Goal: Information Seeking & Learning: Find specific page/section

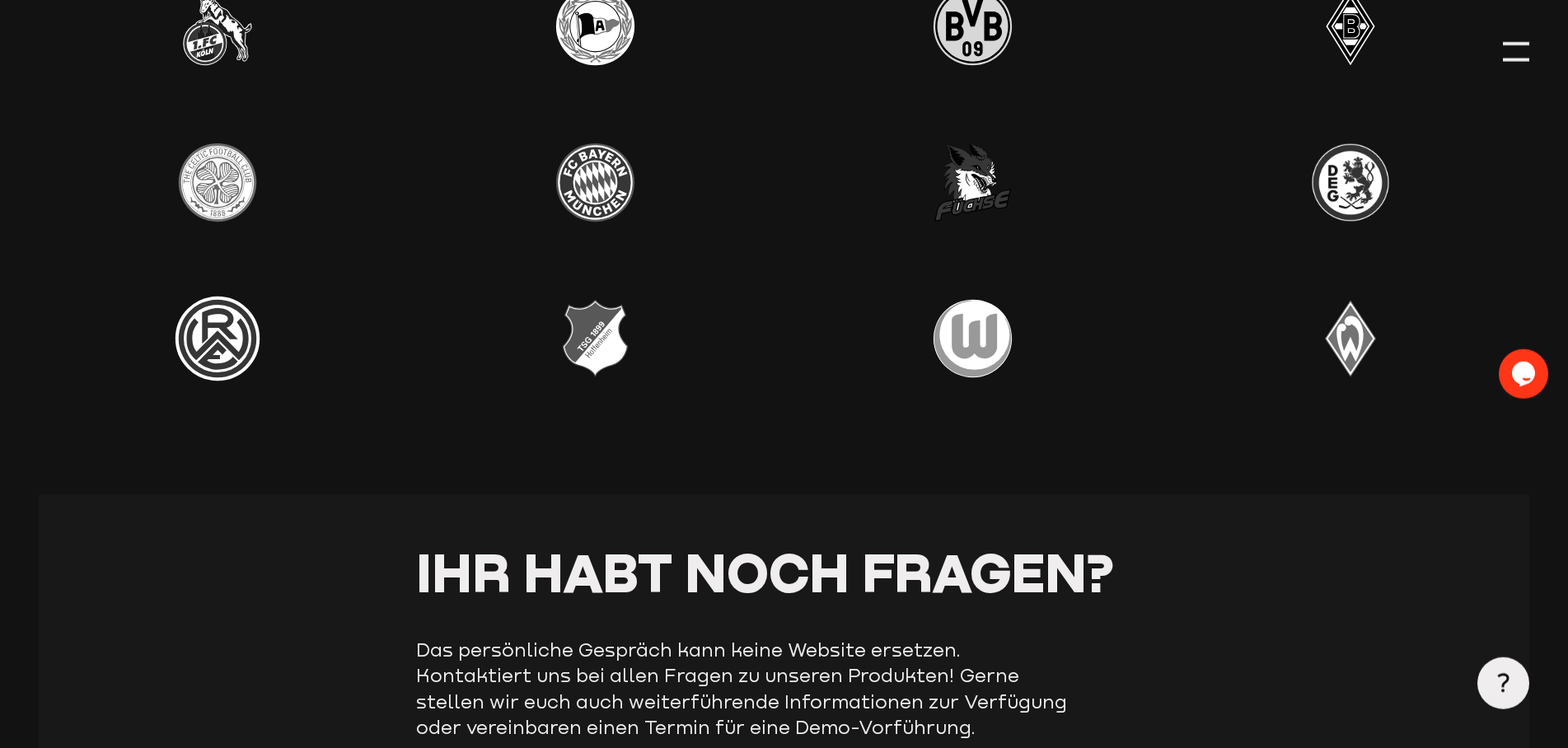
scroll to position [5545, 0]
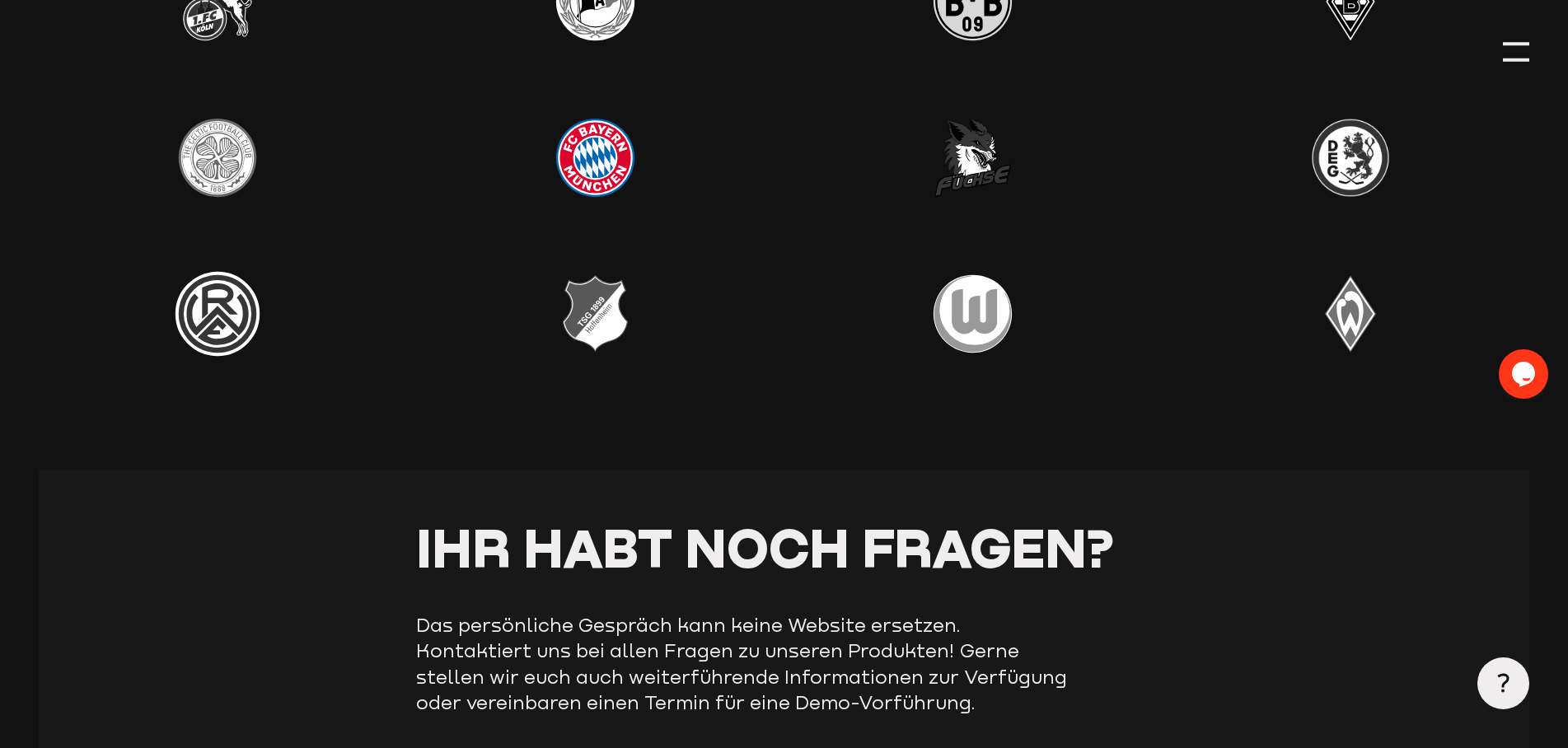
click at [584, 161] on img at bounding box center [595, 158] width 104 height 104
click at [604, 176] on img at bounding box center [595, 158] width 104 height 104
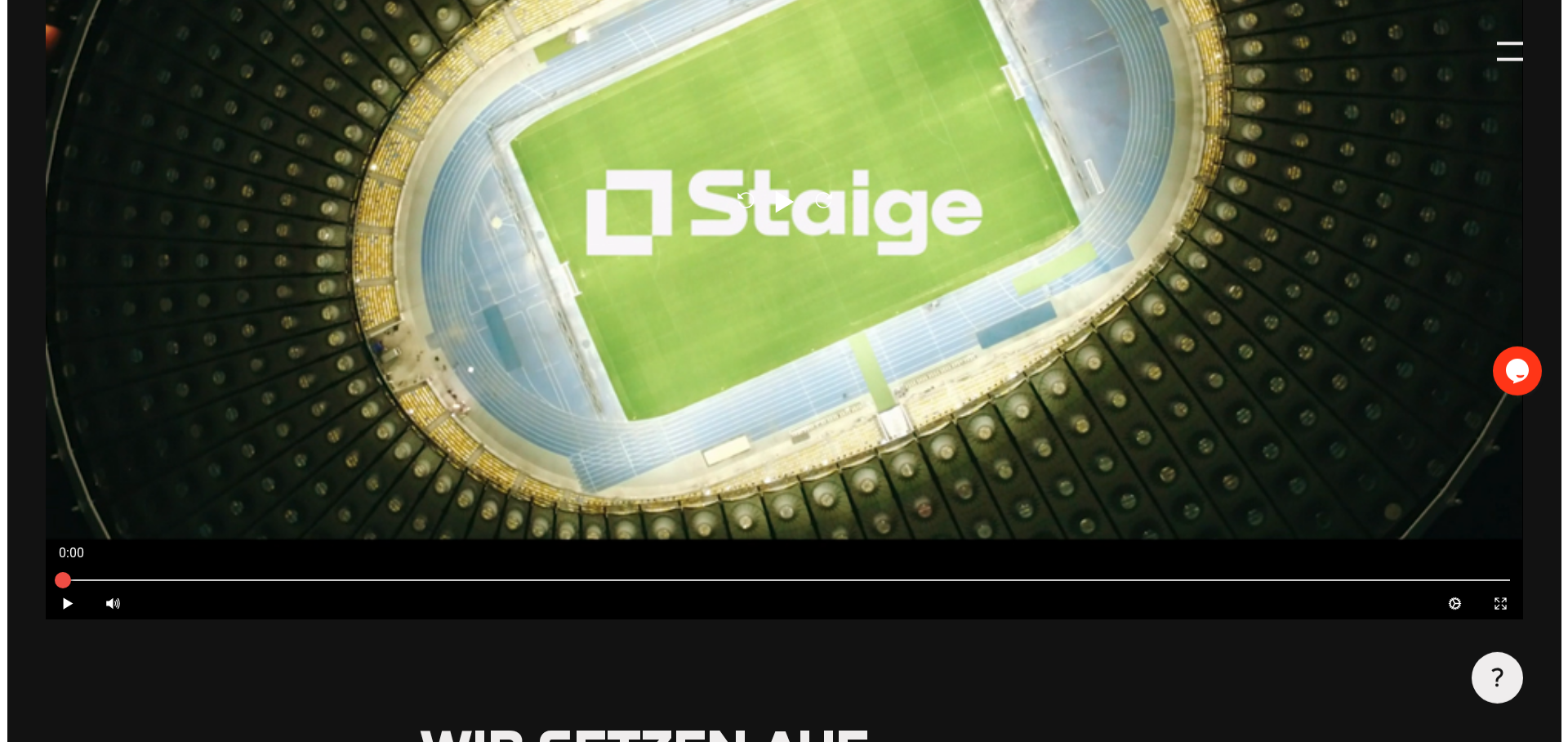
scroll to position [0, 0]
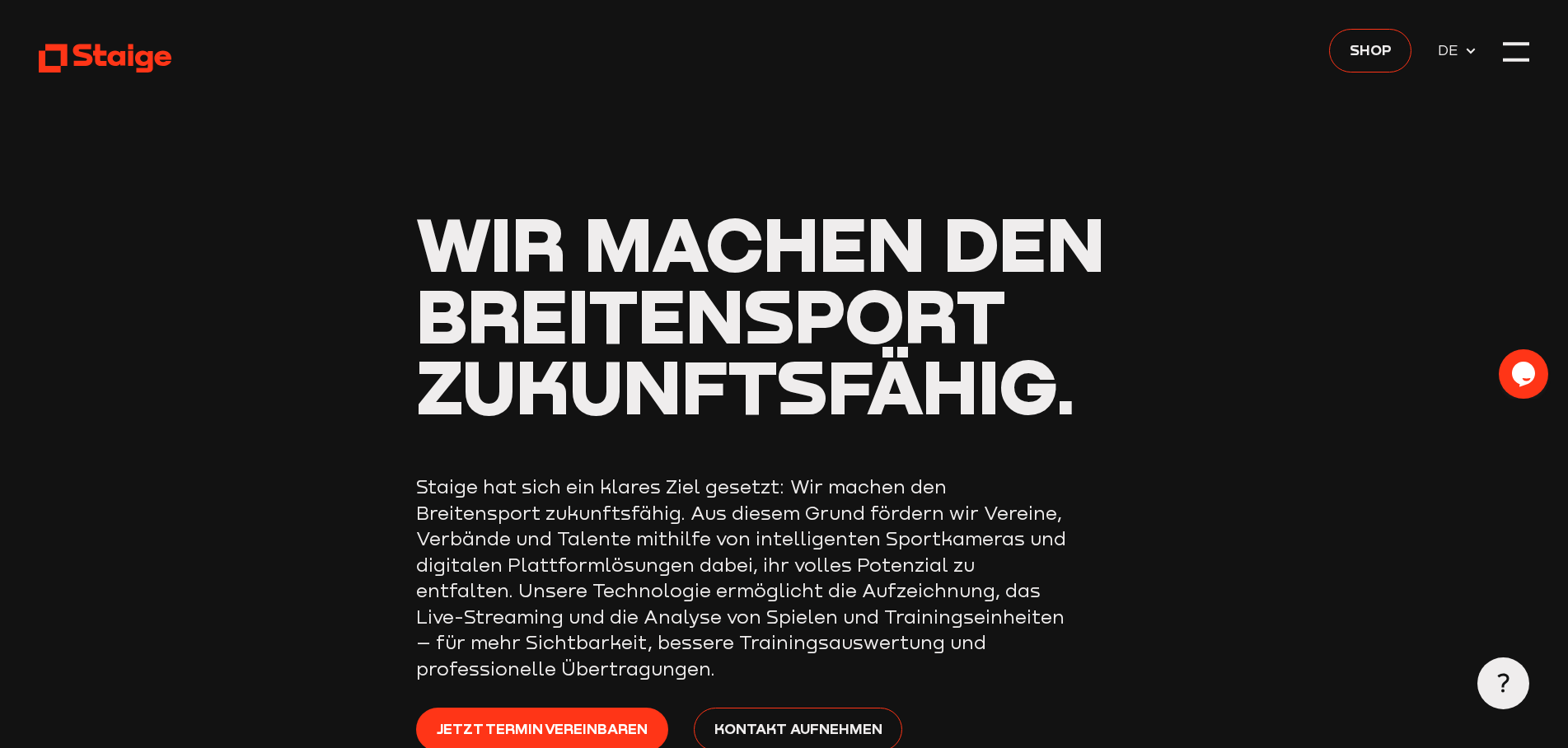
click at [1469, 54] on icon at bounding box center [1470, 50] width 13 height 13
click at [1505, 54] on div at bounding box center [1516, 52] width 26 height 26
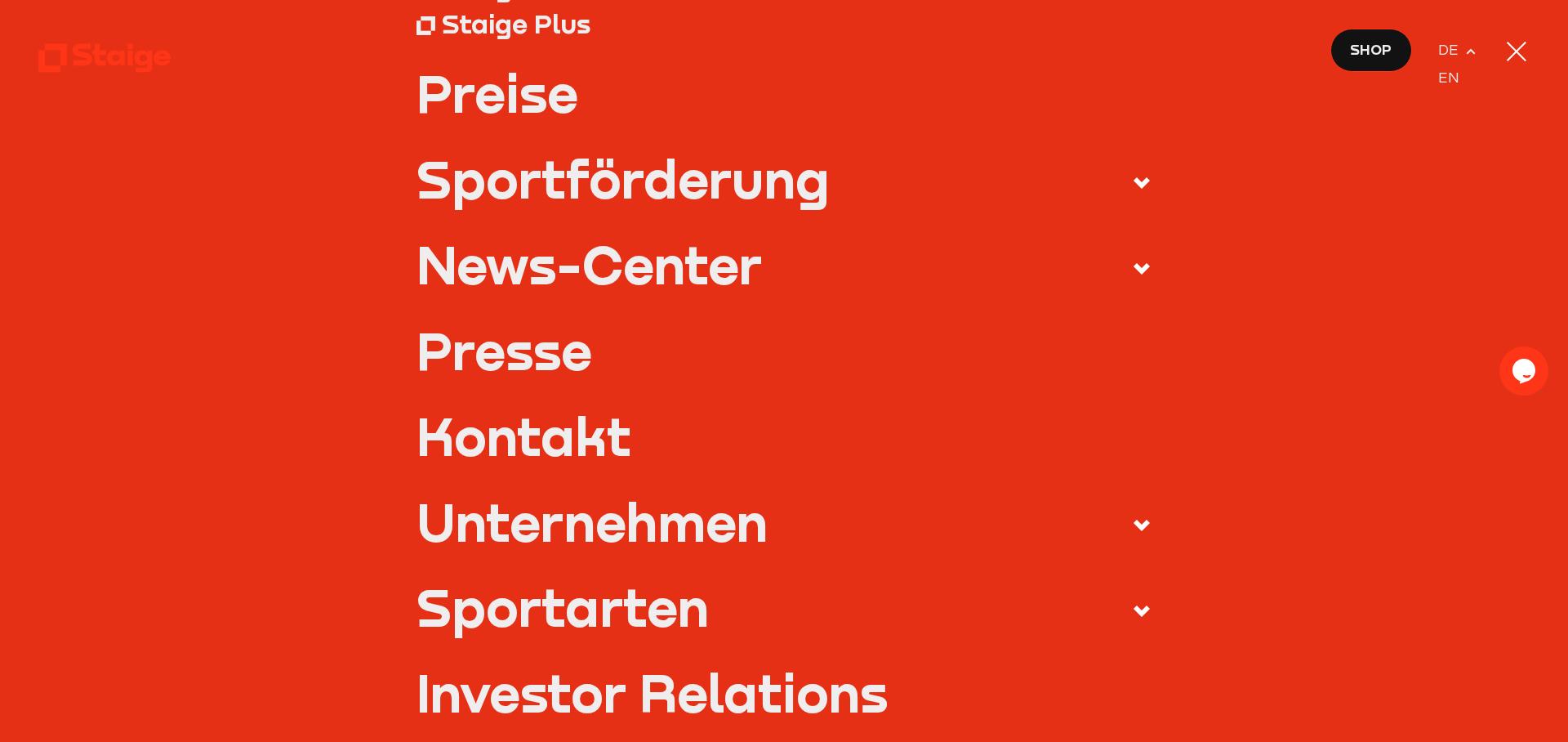
scroll to position [341, 0]
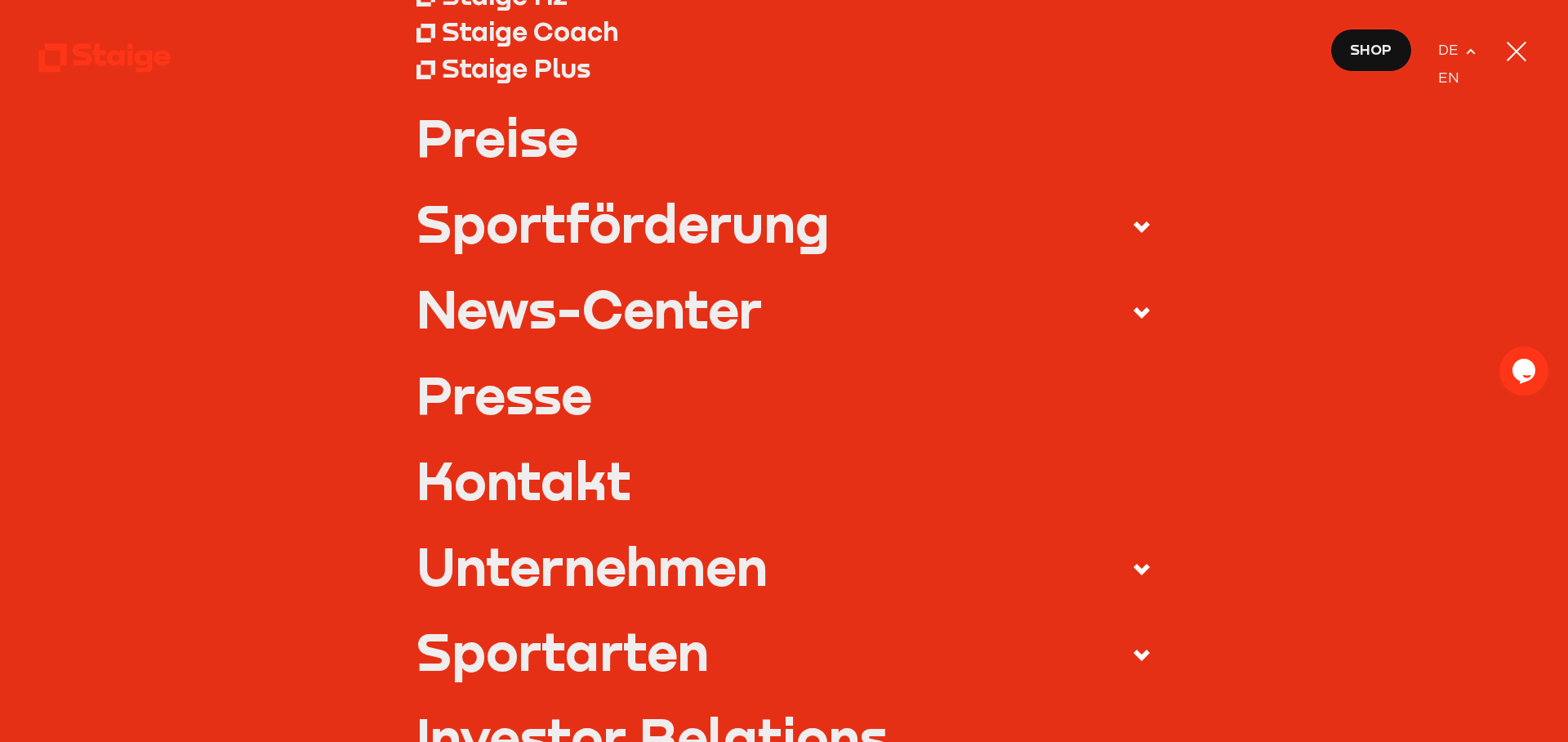
click at [652, 297] on div "News-Center" at bounding box center [589, 308] width 345 height 52
click at [0, 0] on input "News-Center" at bounding box center [0, 0] width 0 height 0
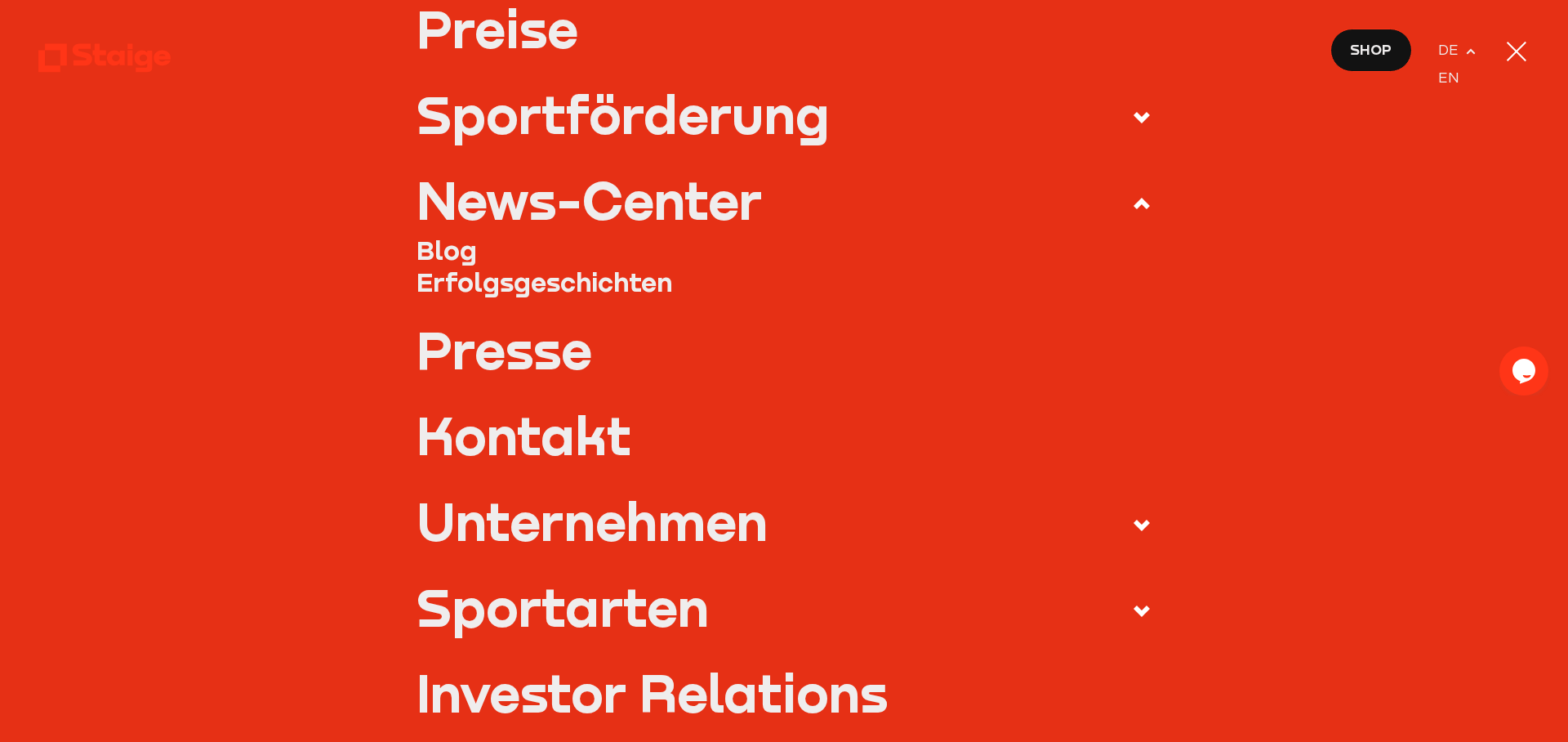
click at [568, 284] on link "Erfolgsgeschichten" at bounding box center [784, 281] width 735 height 32
click at [534, 352] on link "Presse" at bounding box center [784, 349] width 735 height 52
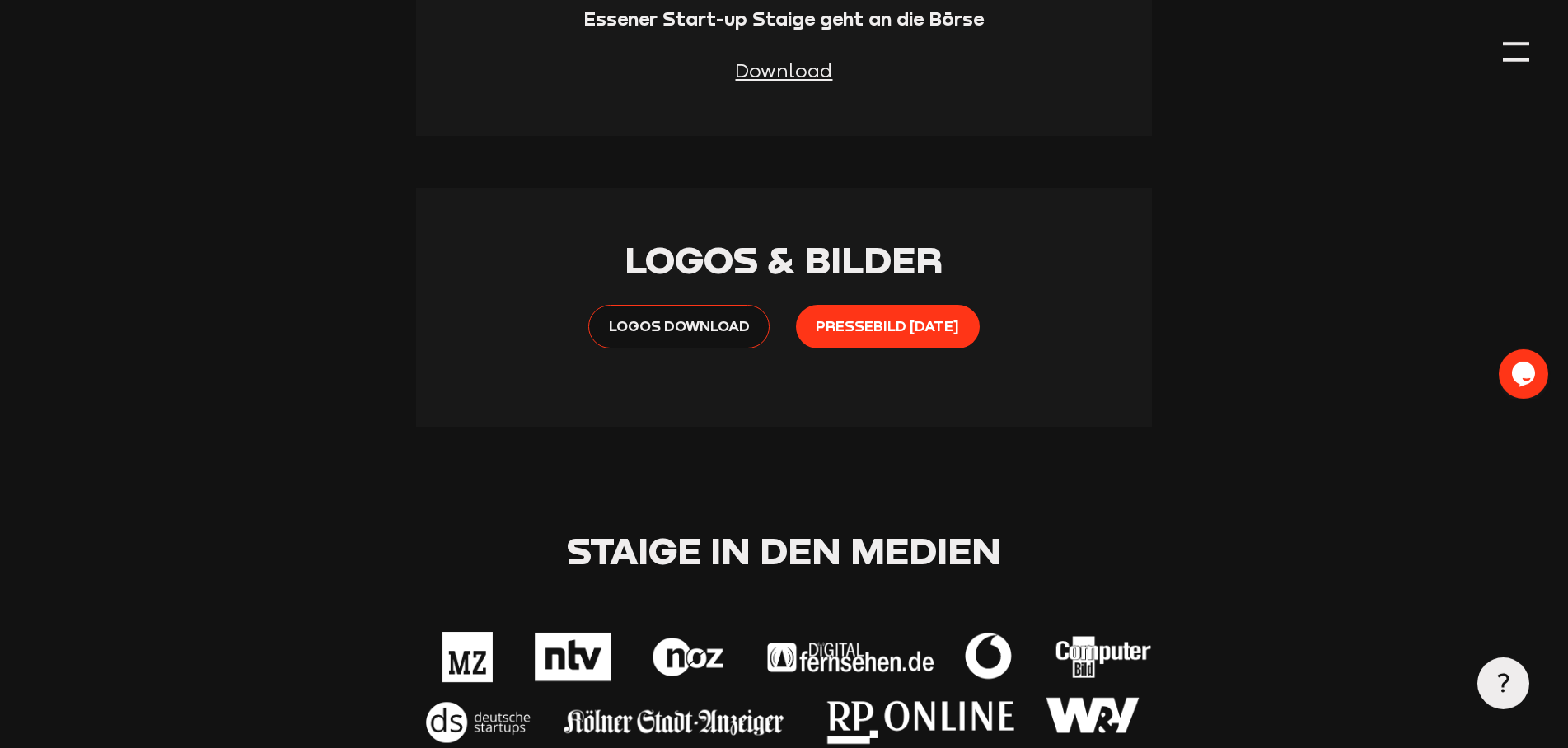
scroll to position [1344, 0]
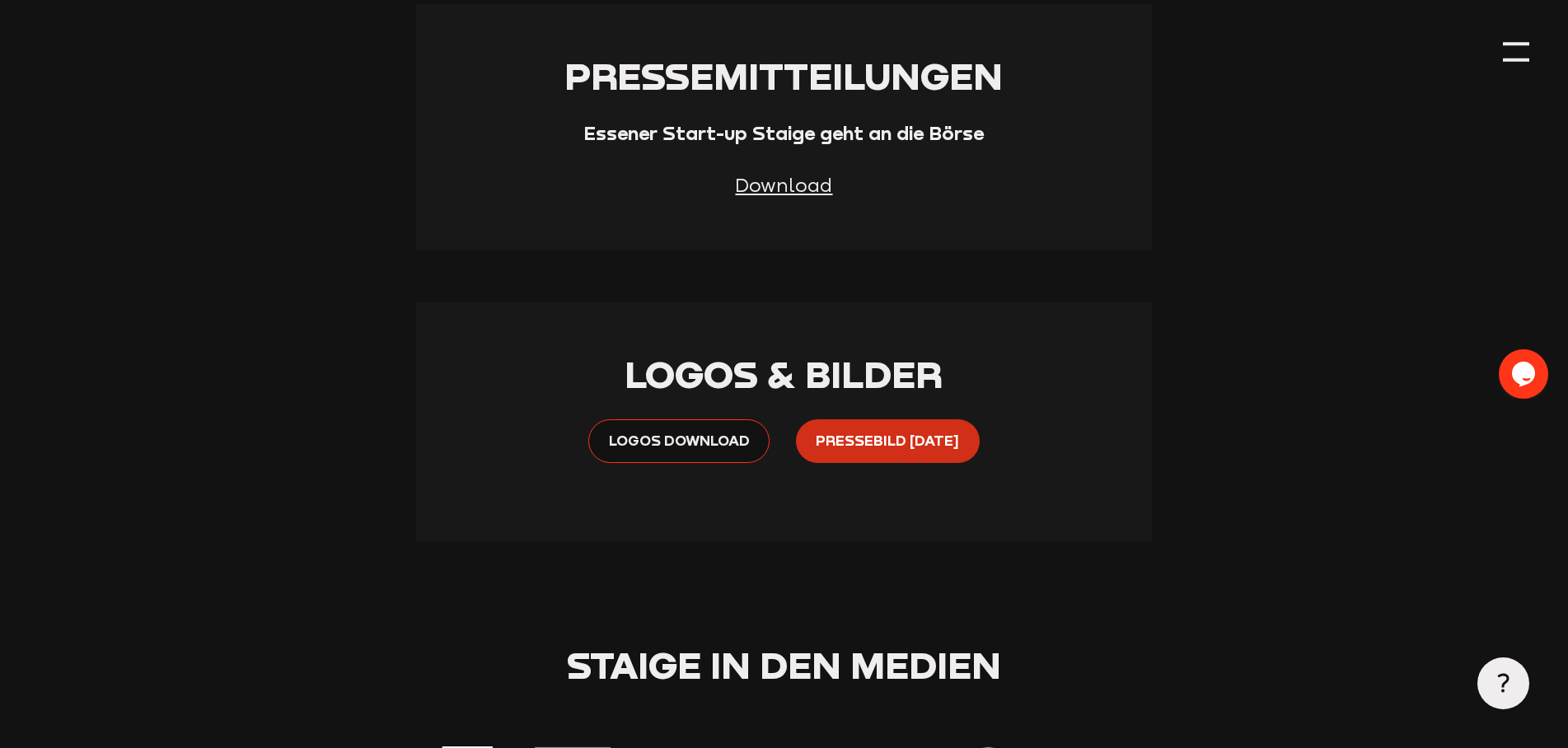
click at [873, 445] on span "Pressebild [DATE]" at bounding box center [887, 440] width 143 height 23
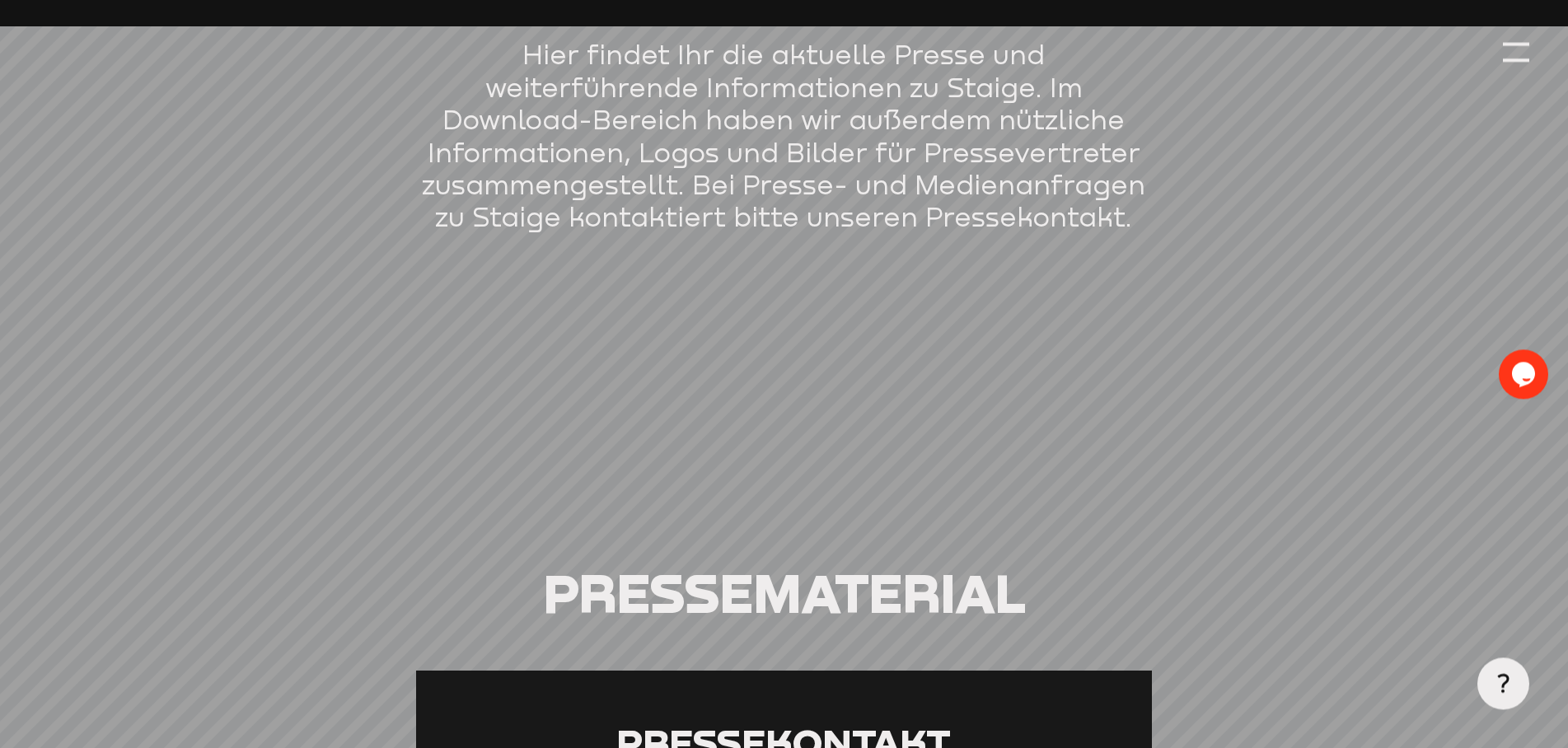
scroll to position [252, 0]
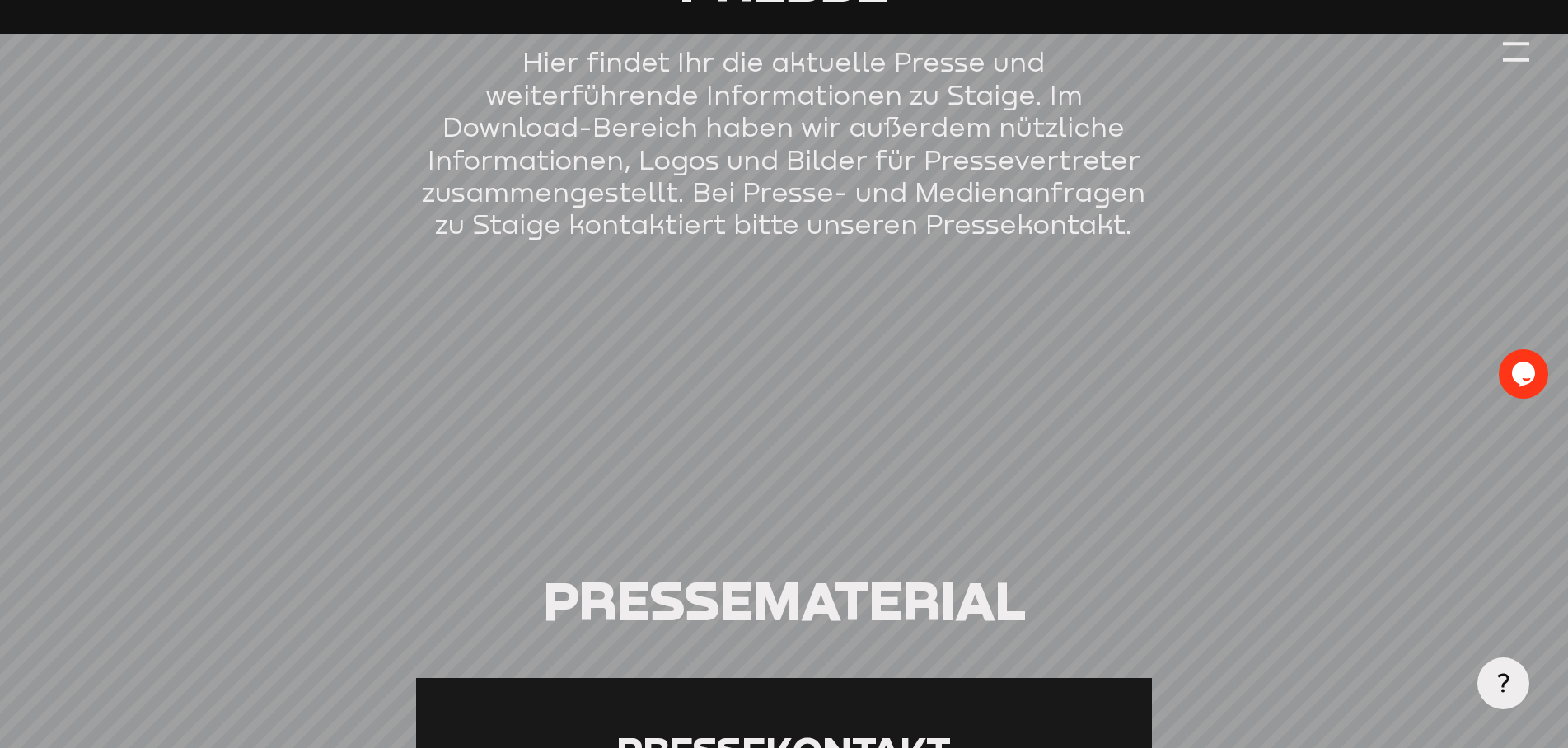
drag, startPoint x: 1324, startPoint y: 198, endPoint x: 1295, endPoint y: 193, distance: 29.4
click at [1315, 198] on header "Presse Hier findet Ihr die aktuelle Presse und weiterführende Informationen zu …" at bounding box center [784, 46] width 1489 height 597
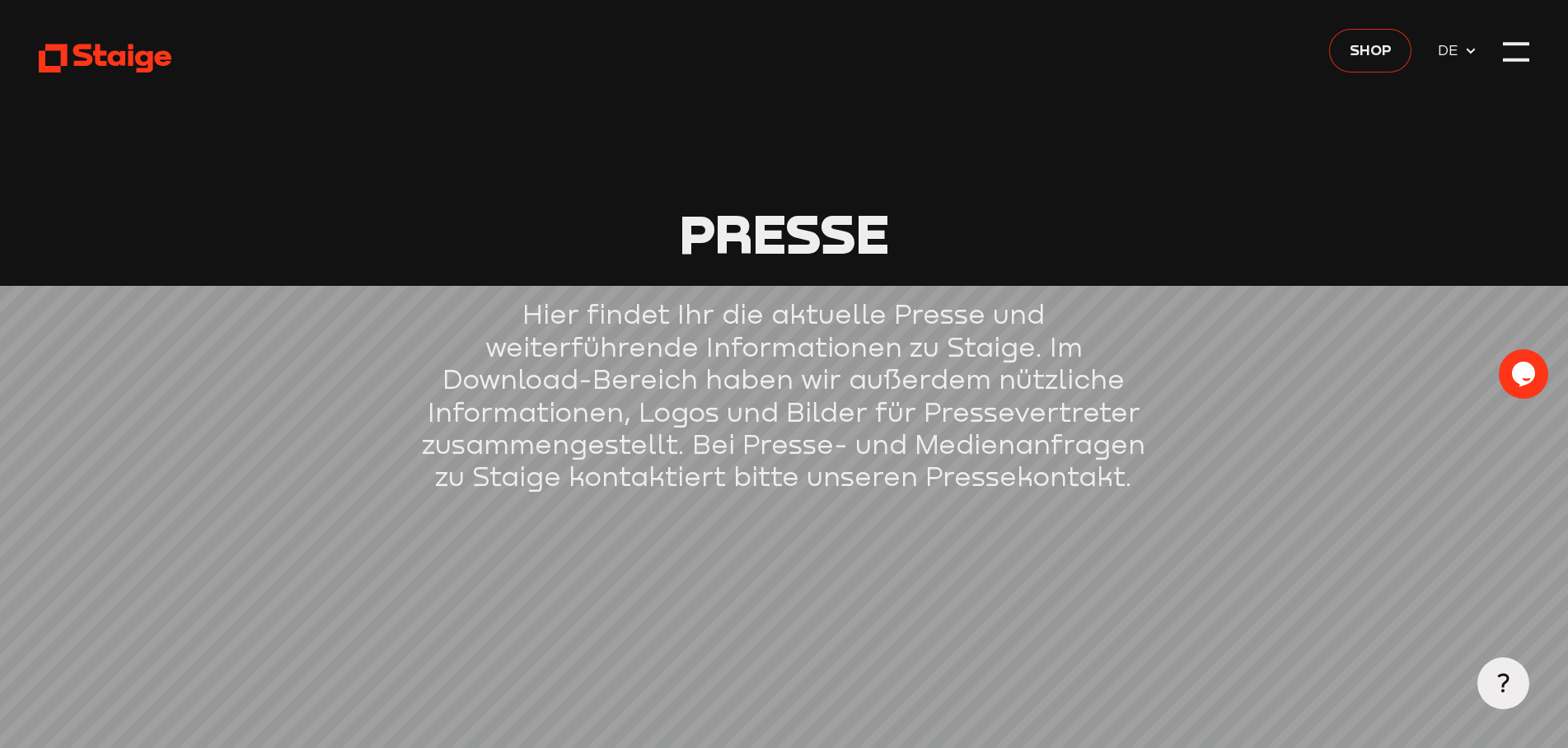
click at [1364, 53] on span "Shop" at bounding box center [1371, 49] width 42 height 23
click at [155, 57] on use at bounding box center [105, 58] width 132 height 29
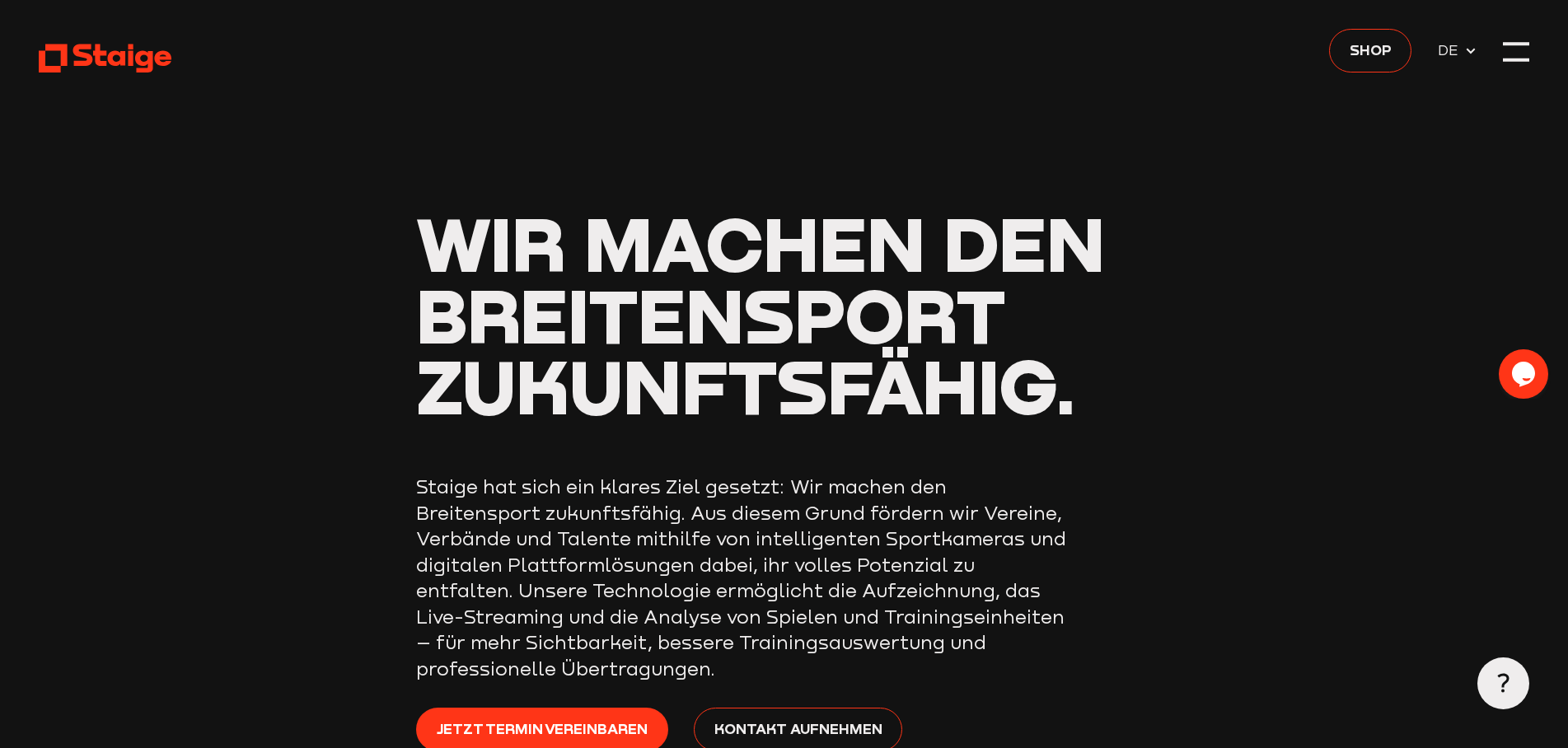
click at [1525, 56] on div at bounding box center [1516, 52] width 26 height 26
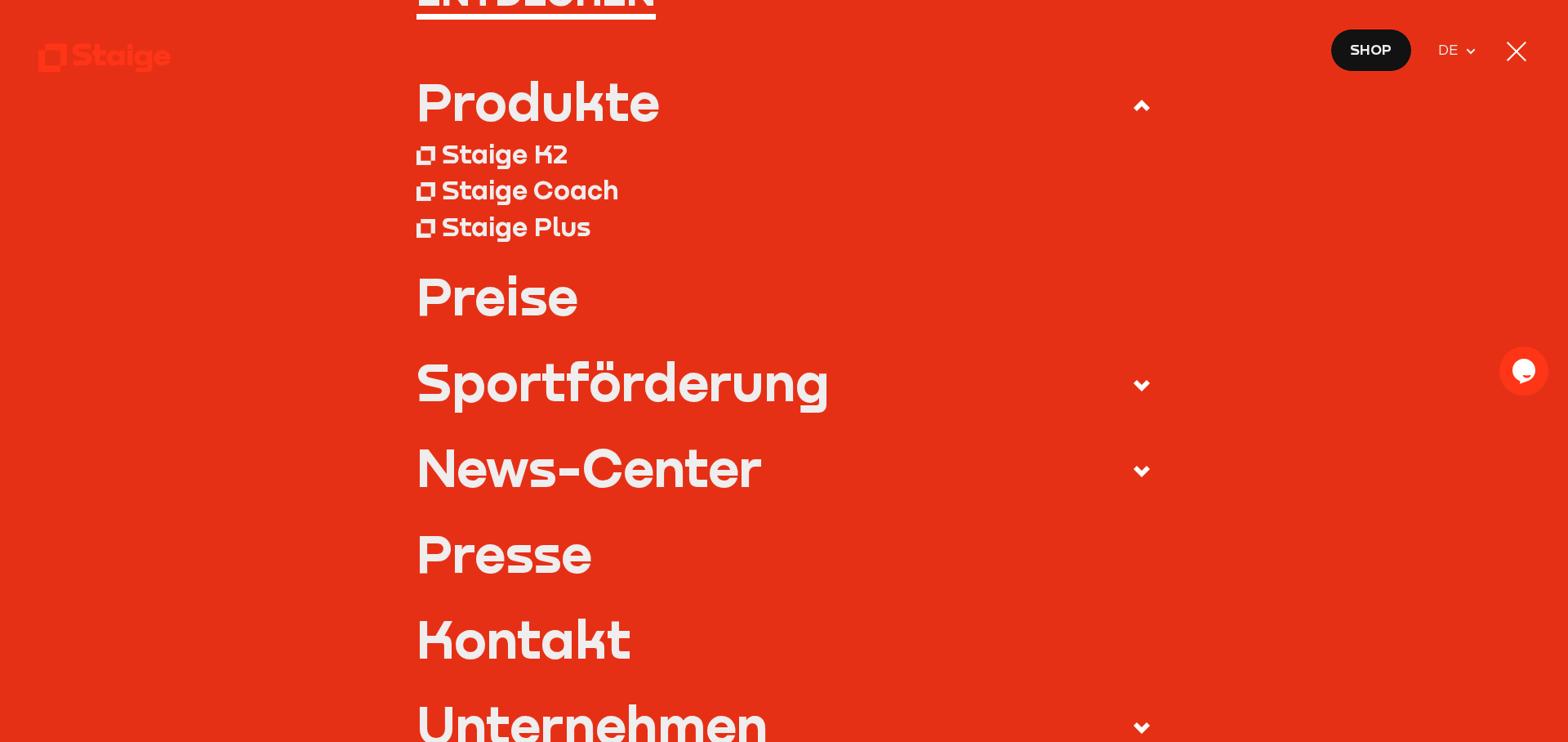
scroll to position [397, 0]
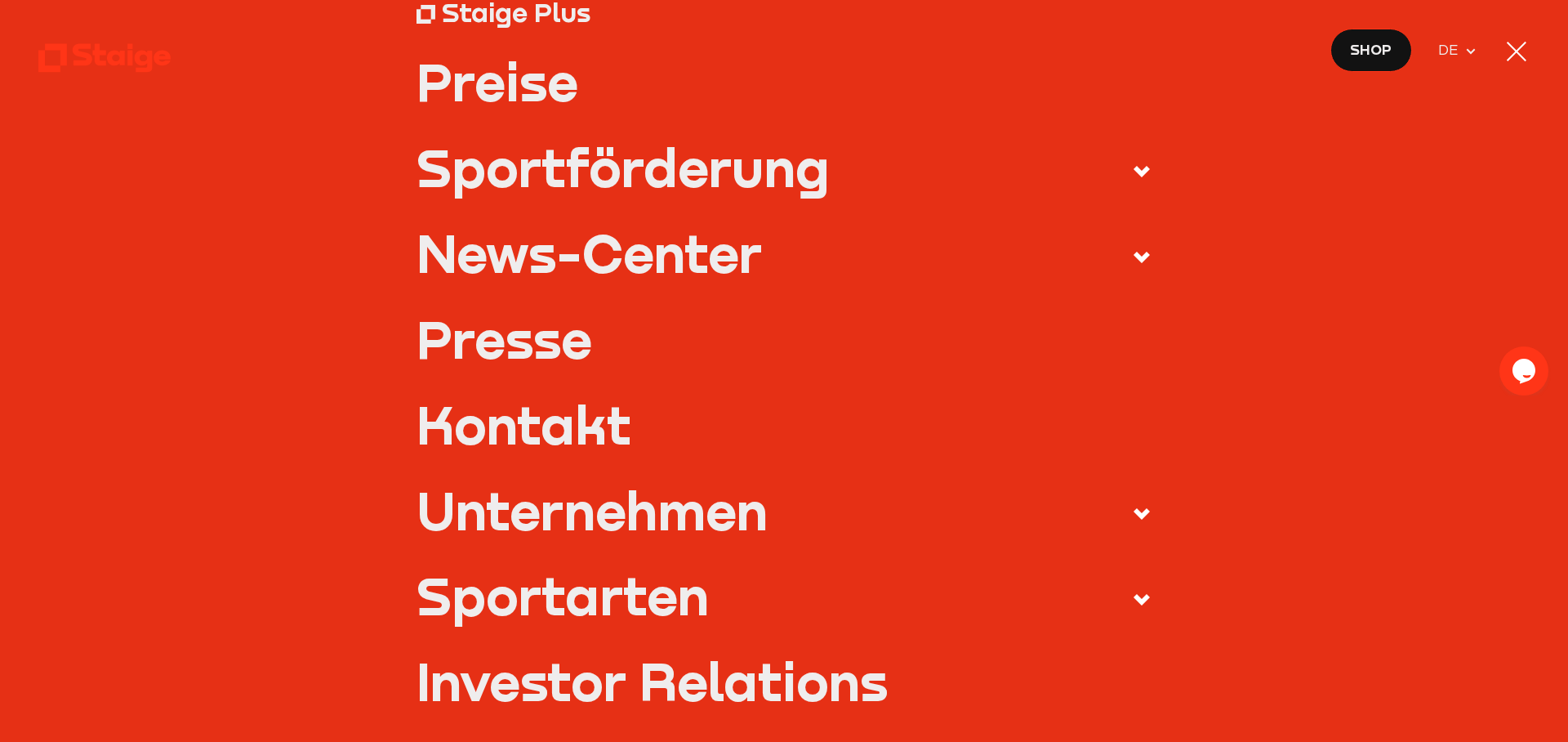
click at [491, 346] on link "Presse" at bounding box center [784, 339] width 735 height 52
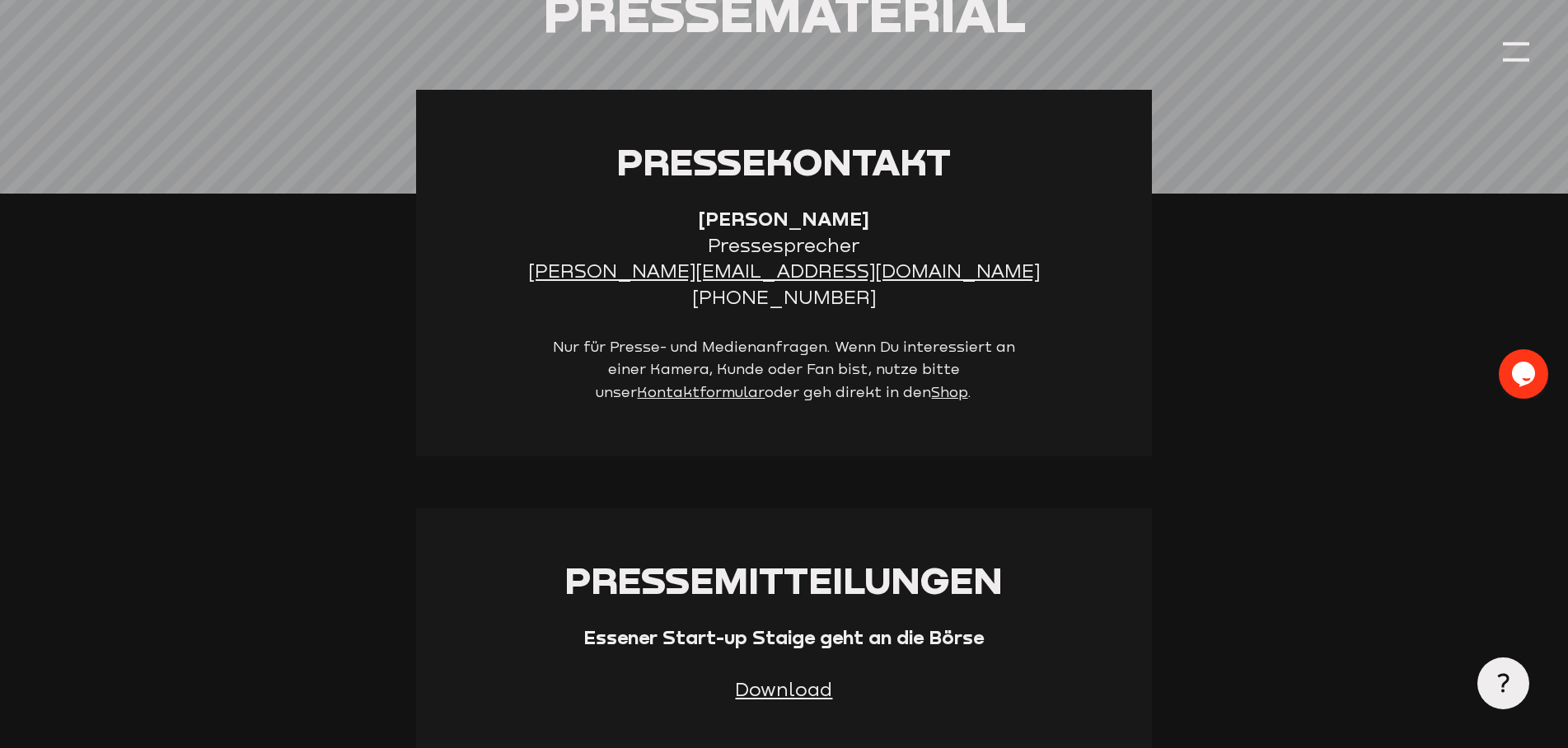
scroll to position [588, 0]
